Goal: Task Accomplishment & Management: Complete application form

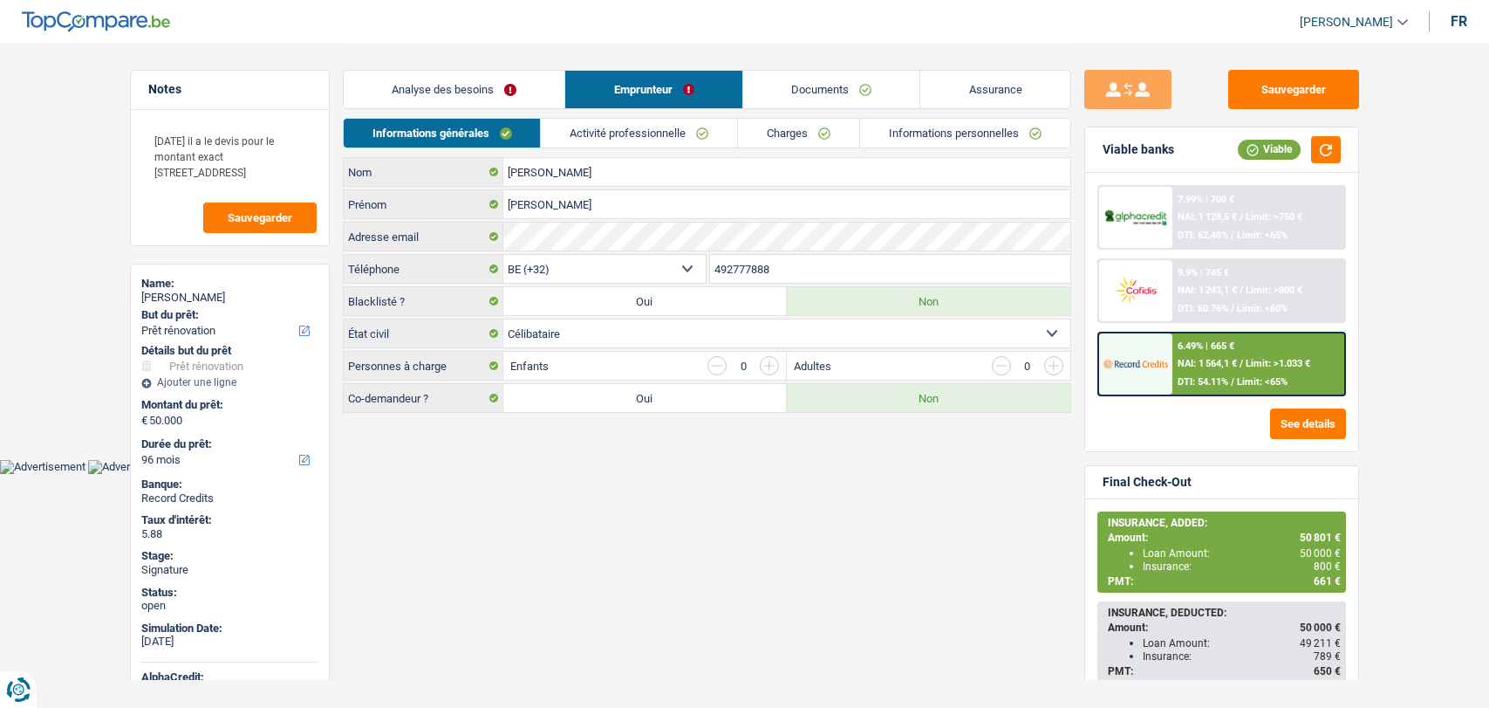
select select "renovation"
select select "96"
select select "32"
select select "single"
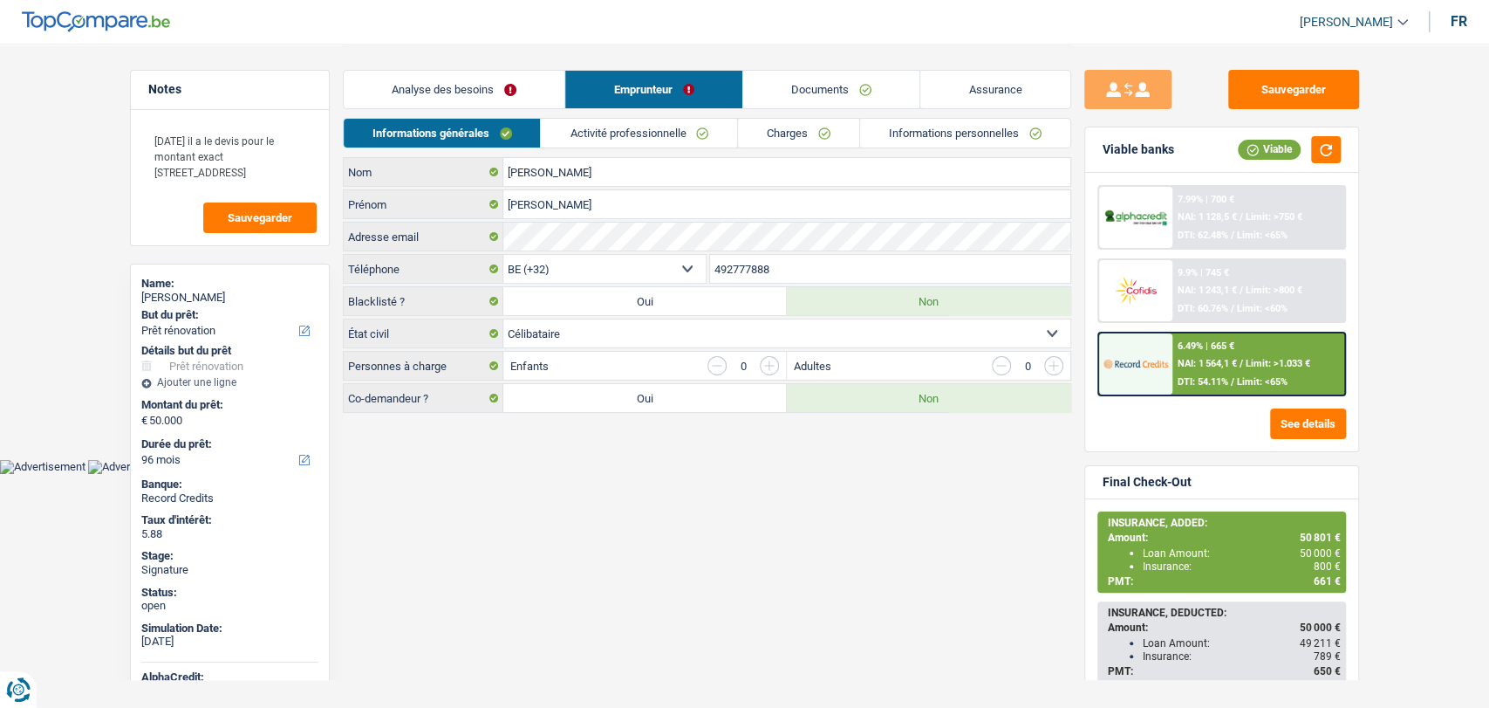
click at [824, 79] on link "Documents" at bounding box center [831, 90] width 177 height 38
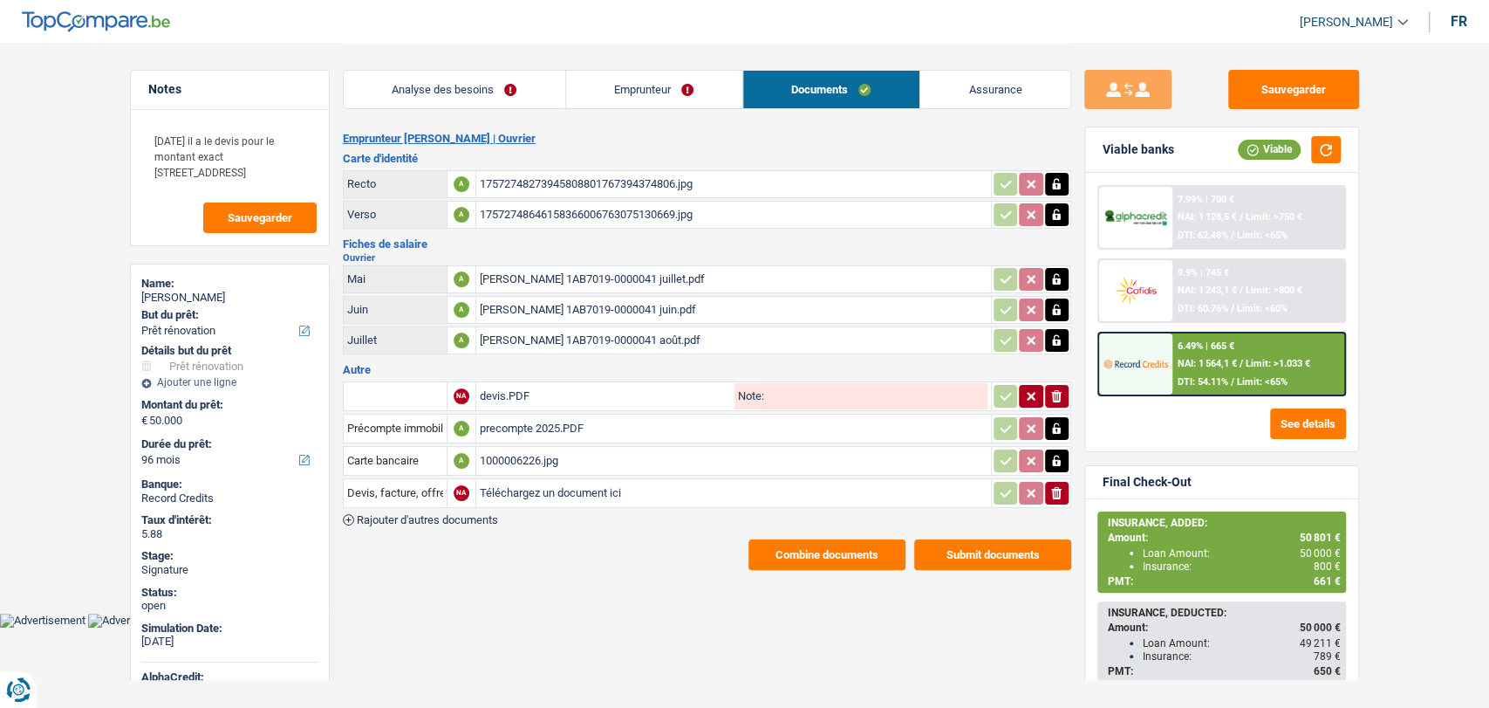
click at [532, 455] on div "1000006226.jpg" at bounding box center [734, 461] width 508 height 26
click at [503, 425] on div "precompte 2025.PDF" at bounding box center [734, 428] width 508 height 26
click at [434, 546] on div "Combine documents Submit documents" at bounding box center [707, 554] width 729 height 31
